Goal: Task Accomplishment & Management: Manage account settings

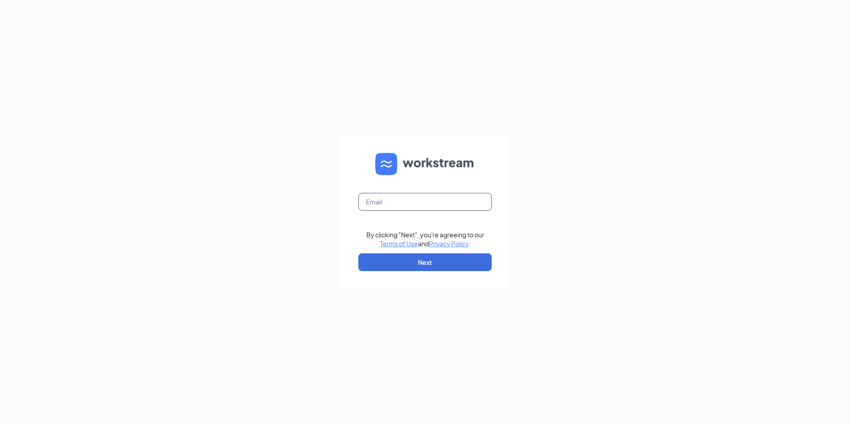
click at [421, 200] on input "text" at bounding box center [424, 202] width 133 height 18
type input "[EMAIL_ADDRESS][DOMAIN_NAME]"
click at [464, 201] on input "[EMAIL_ADDRESS][DOMAIN_NAME]" at bounding box center [424, 202] width 133 height 18
click at [425, 205] on input "text" at bounding box center [424, 202] width 133 height 18
type input "[EMAIL_ADDRESS][DOMAIN_NAME]"
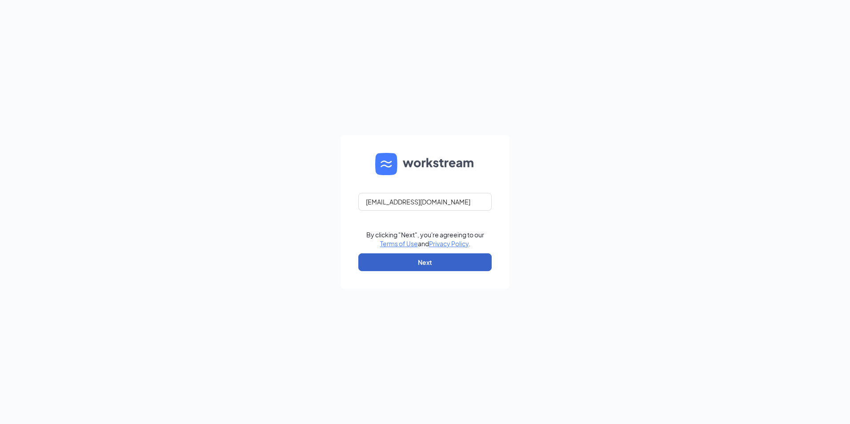
click at [421, 256] on button "Next" at bounding box center [424, 262] width 133 height 18
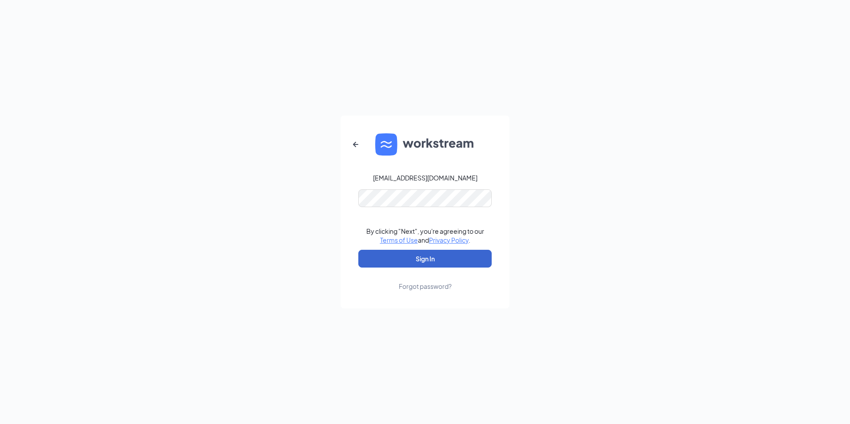
click at [421, 261] on button "Sign In" at bounding box center [424, 259] width 133 height 18
click at [424, 256] on button "Sign In" at bounding box center [424, 259] width 133 height 18
drag, startPoint x: 426, startPoint y: 258, endPoint x: 429, endPoint y: 225, distance: 33.0
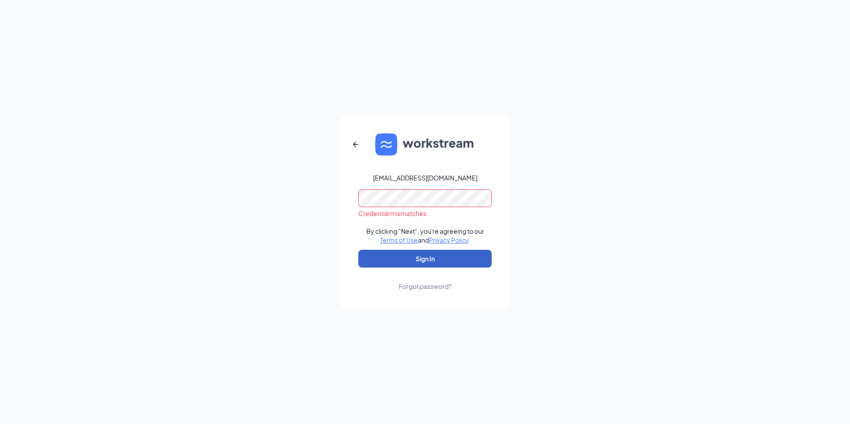
click at [427, 255] on button "Sign In" at bounding box center [424, 259] width 133 height 18
click at [432, 182] on form "[EMAIL_ADDRESS][DOMAIN_NAME] Credential mismatches. By clicking "Next", you're …" at bounding box center [424, 212] width 169 height 193
